Goal: Obtain resource: Download file/media

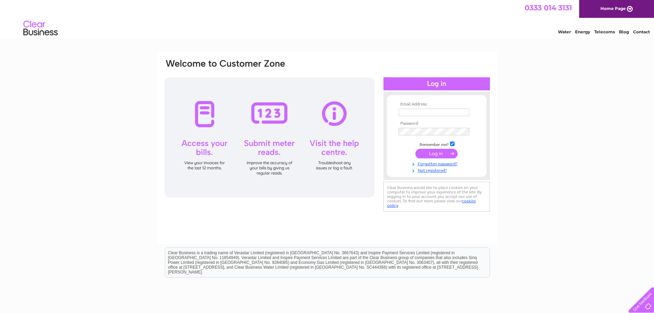
type input "accounts@tykltd.co.uk"
click at [435, 151] on input "submit" at bounding box center [436, 154] width 42 height 10
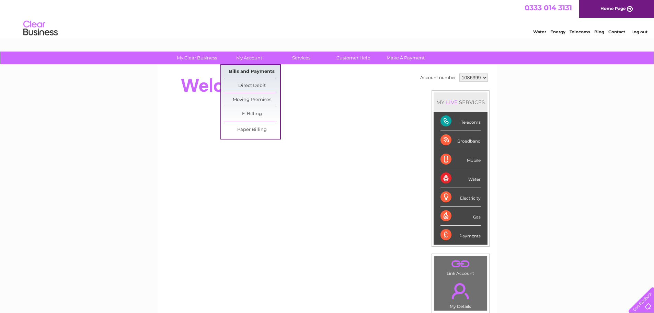
click at [246, 70] on link "Bills and Payments" at bounding box center [252, 72] width 57 height 14
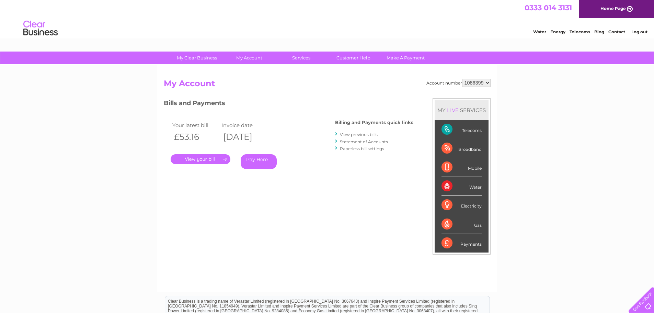
click at [360, 135] on link "View previous bills" at bounding box center [359, 134] width 38 height 5
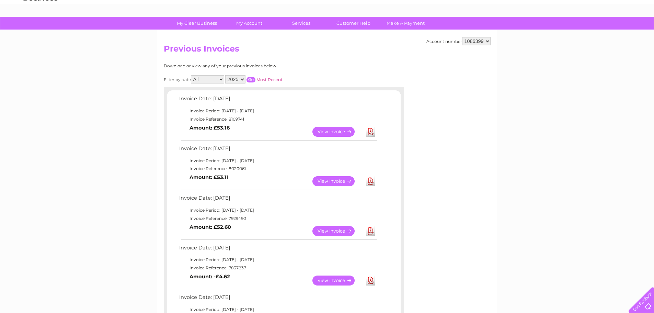
scroll to position [34, 0]
click at [372, 133] on link "Download" at bounding box center [370, 132] width 9 height 10
